Goal: Find specific page/section: Find specific page/section

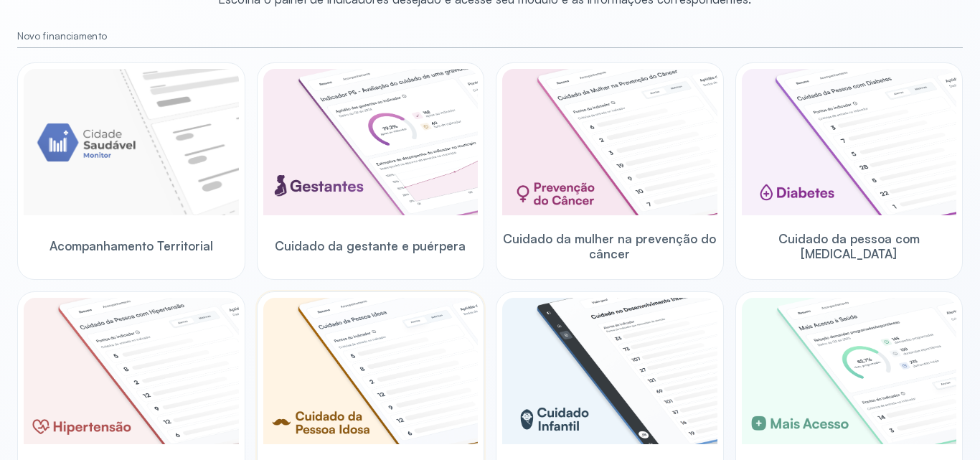
scroll to position [494, 0]
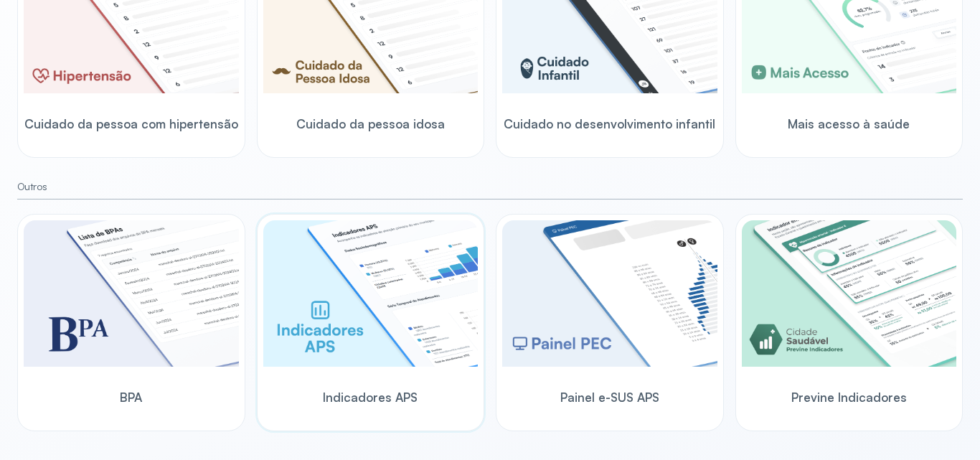
click at [400, 330] on img at bounding box center [370, 293] width 215 height 146
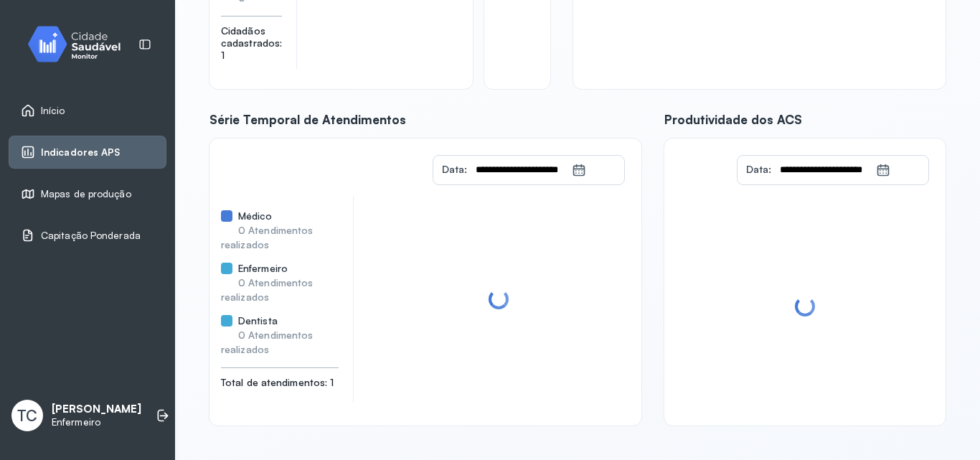
scroll to position [273, 0]
